Goal: Task Accomplishment & Management: Complete application form

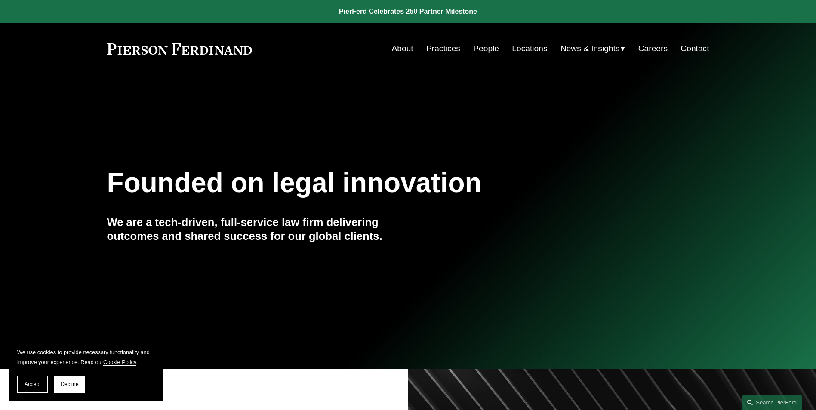
click at [651, 48] on link "Careers" at bounding box center [652, 48] width 29 height 16
click at [26, 380] on button "Accept" at bounding box center [32, 384] width 31 height 17
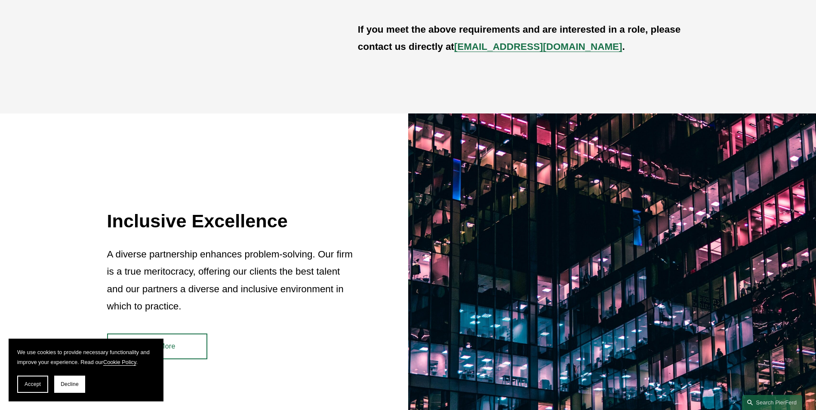
scroll to position [731, 0]
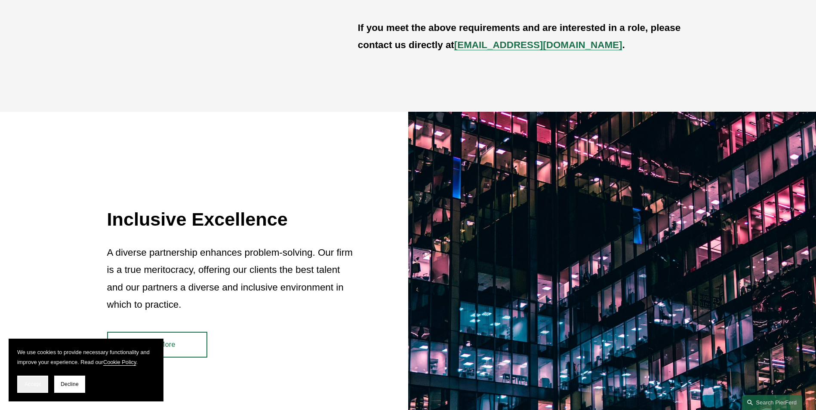
click at [39, 387] on span "Accept" at bounding box center [33, 384] width 16 height 6
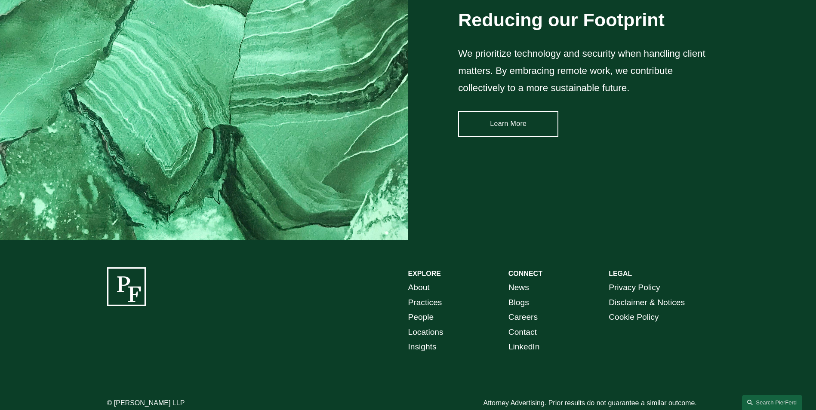
scroll to position [1303, 0]
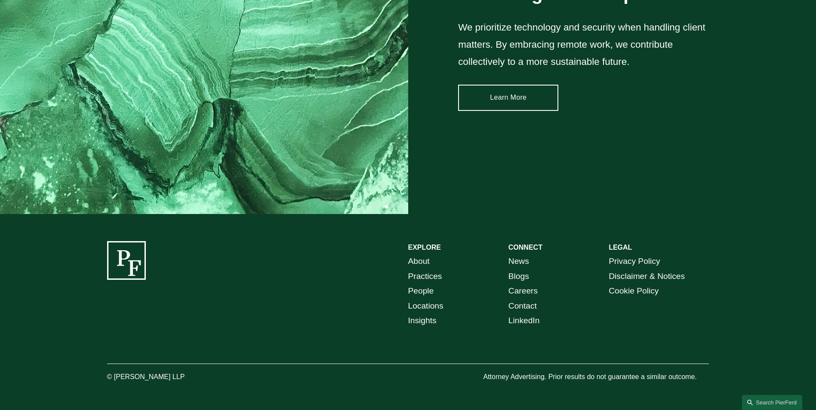
click at [529, 291] on link "Careers" at bounding box center [522, 291] width 29 height 15
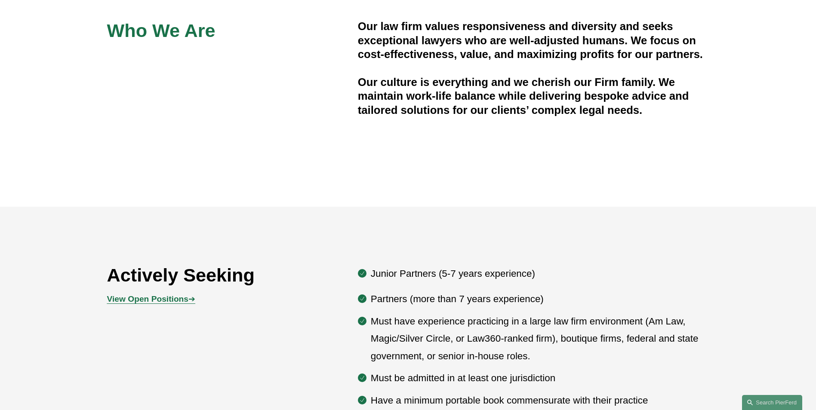
scroll to position [344, 0]
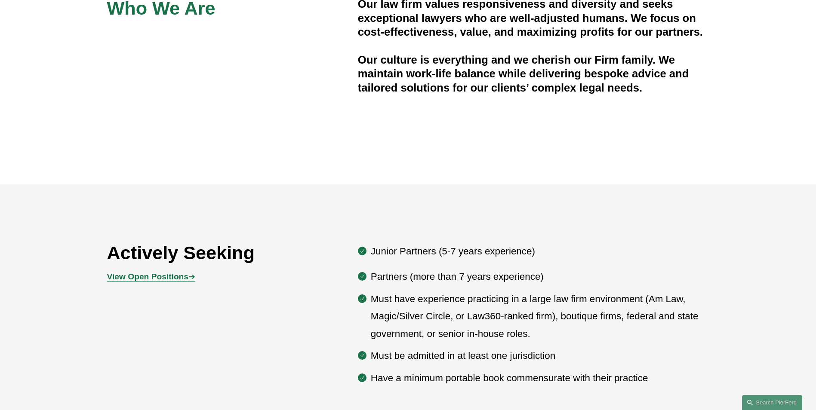
click at [165, 273] on strong "View Open Positions" at bounding box center [147, 276] width 81 height 9
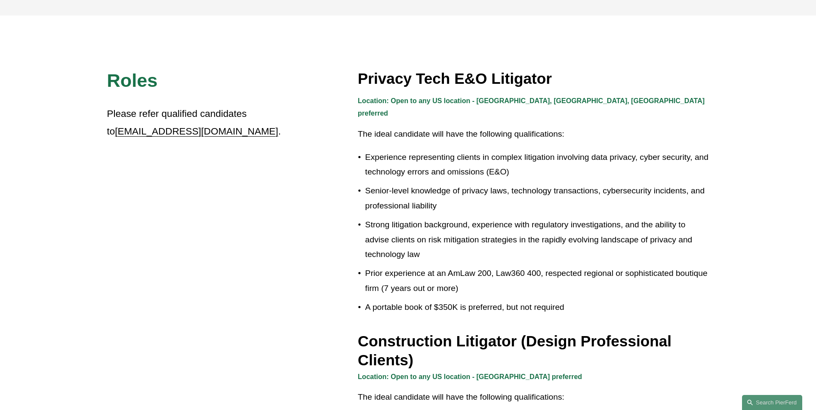
scroll to position [172, 0]
